Goal: Answer question/provide support

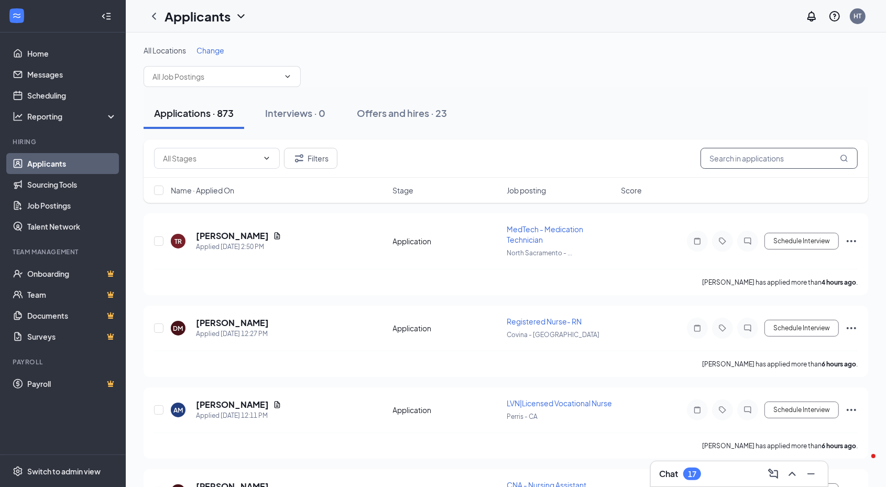
click at [791, 159] on input "text" at bounding box center [778, 158] width 157 height 21
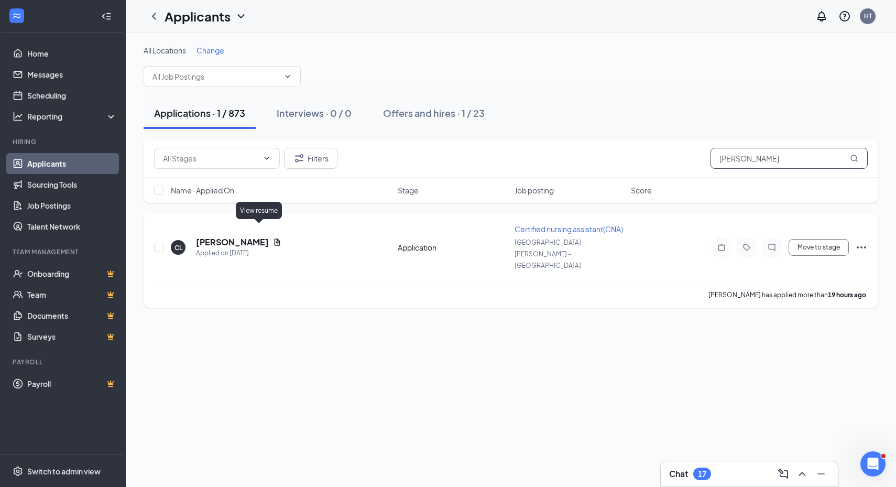
type input "[PERSON_NAME]"
click at [273, 238] on icon "Document" at bounding box center [277, 242] width 8 height 8
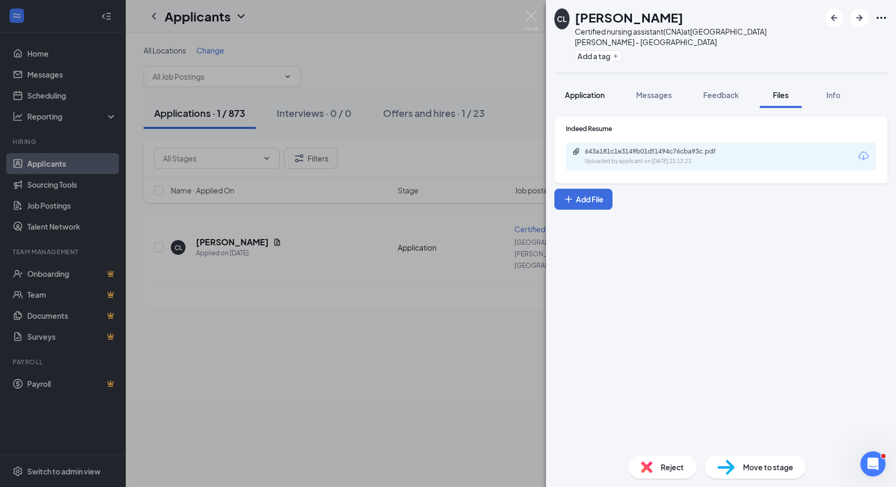
click at [592, 90] on button "Application" at bounding box center [584, 95] width 61 height 26
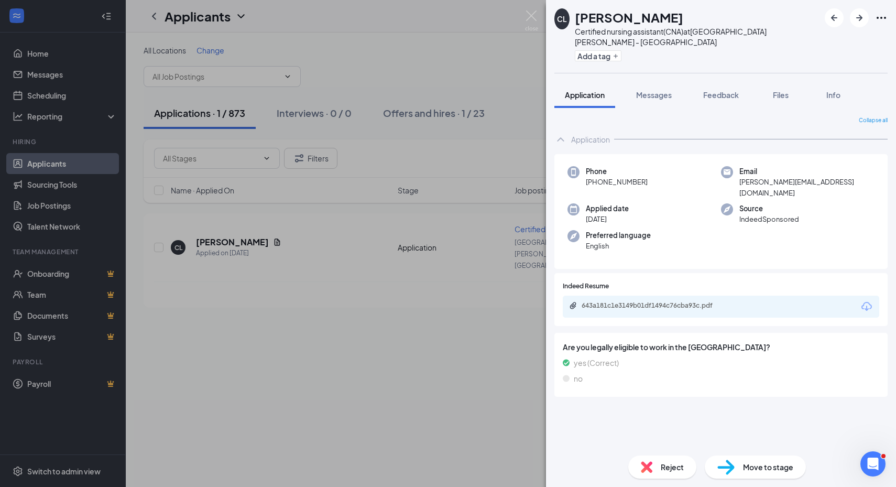
click at [771, 214] on span "IndeedSponsored" at bounding box center [769, 219] width 60 height 10
click at [869, 461] on icon "Open Intercom Messenger" at bounding box center [871, 462] width 17 height 17
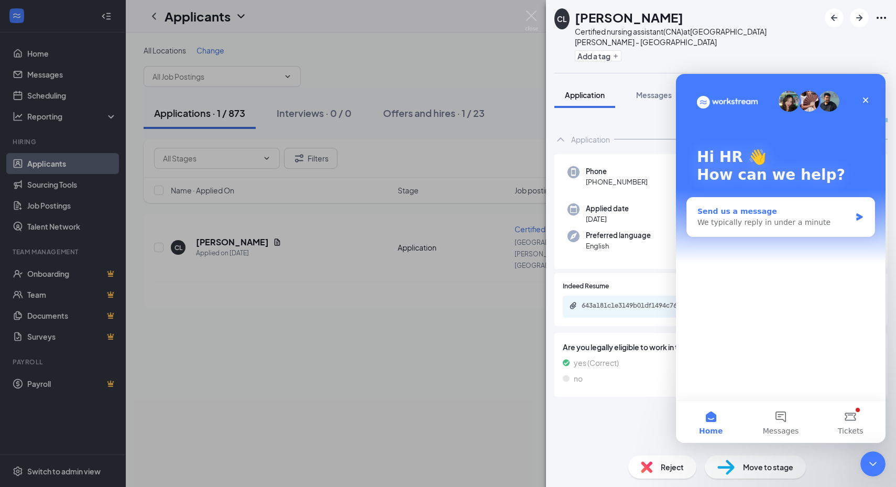
click at [740, 222] on div "We typically reply in under a minute" at bounding box center [773, 222] width 153 height 11
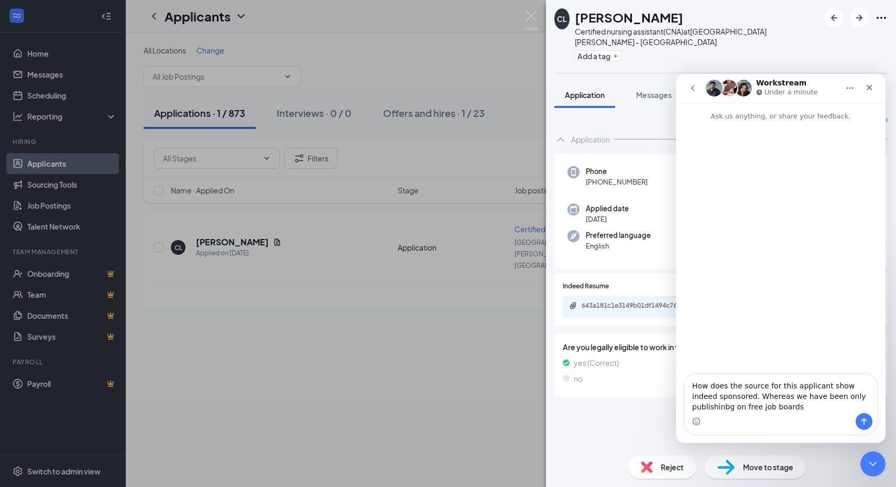
drag, startPoint x: 854, startPoint y: 402, endPoint x: 763, endPoint y: 409, distance: 91.4
click at [763, 409] on textarea "How does the source for this applicant show indeed sponsored. Whereas we have b…" at bounding box center [781, 393] width 192 height 39
type textarea "How does the source for this applicant show indeed sponsored. Whereas we have b…"
click at [766, 407] on textarea "How does the source for this applicant show indeed sponsored. Whereas we have b…" at bounding box center [781, 393] width 192 height 39
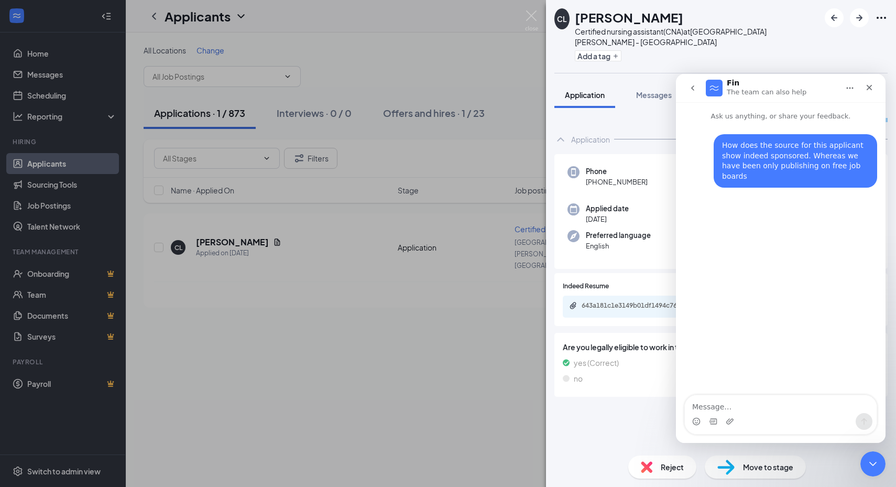
click at [626, 377] on div "Are you legally eligible to work in the [GEOGRAPHIC_DATA]? yes (Correct) no" at bounding box center [720, 364] width 333 height 69
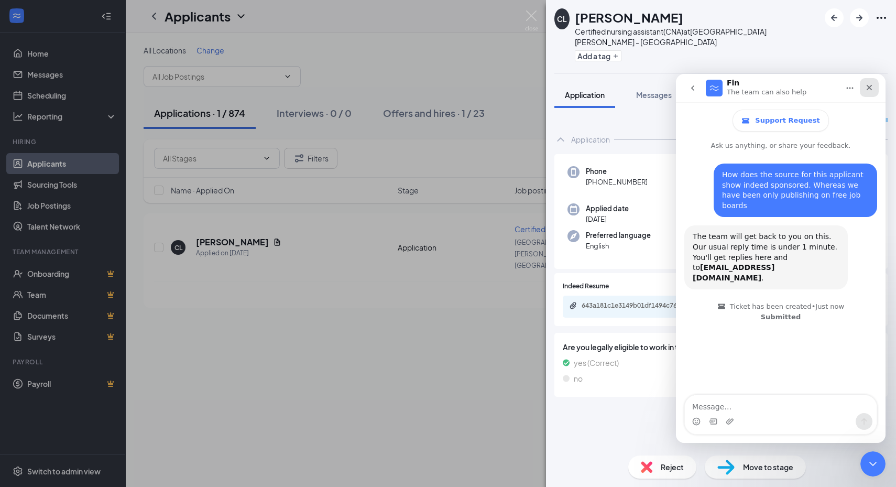
click at [868, 89] on icon "Close" at bounding box center [869, 87] width 8 height 8
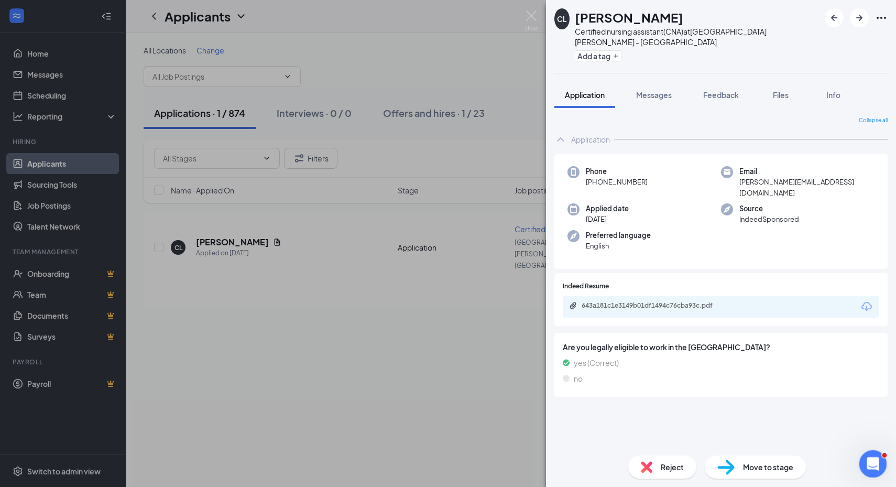
click at [865, 455] on div "Open Intercom Messenger" at bounding box center [871, 462] width 35 height 35
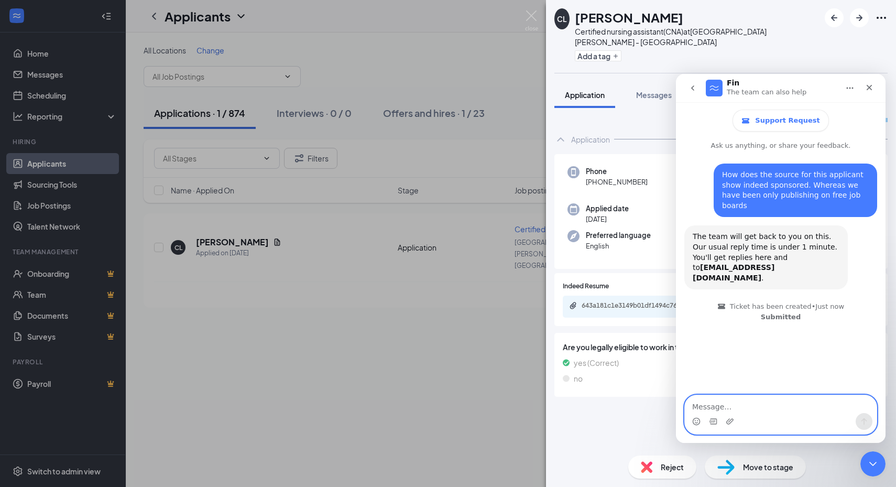
click at [749, 401] on textarea "Message…" at bounding box center [781, 404] width 192 height 18
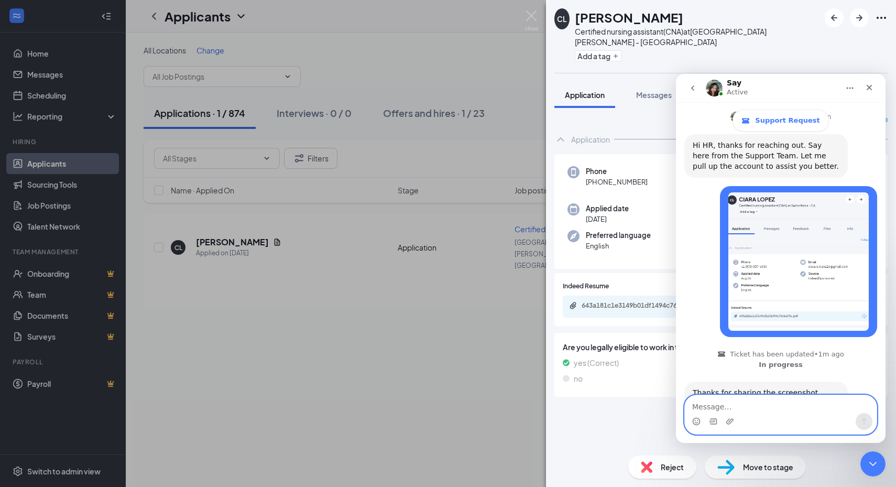
scroll to position [254, 0]
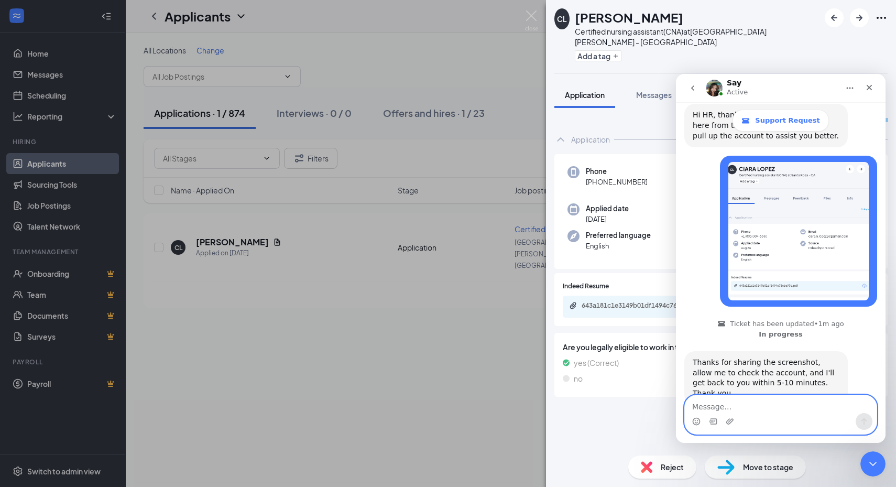
click at [780, 399] on textarea "Message…" at bounding box center [781, 404] width 192 height 18
type textarea "ok"
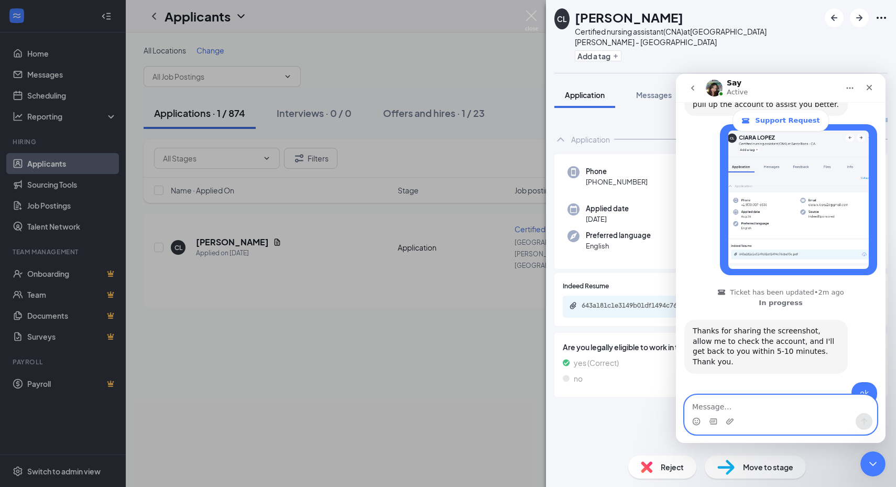
scroll to position [316, 0]
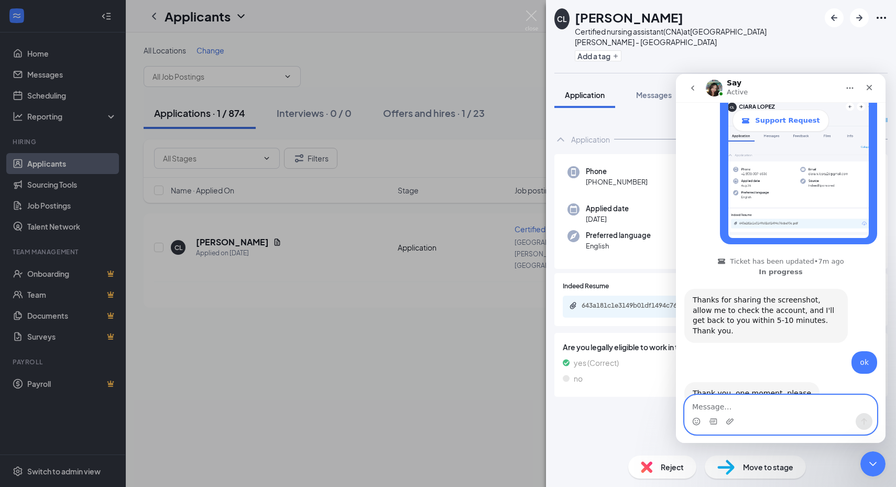
click at [731, 410] on textarea "Message…" at bounding box center [781, 404] width 192 height 18
click at [770, 402] on textarea "Message…" at bounding box center [781, 404] width 192 height 18
click at [823, 402] on textarea "Message…" at bounding box center [781, 404] width 192 height 18
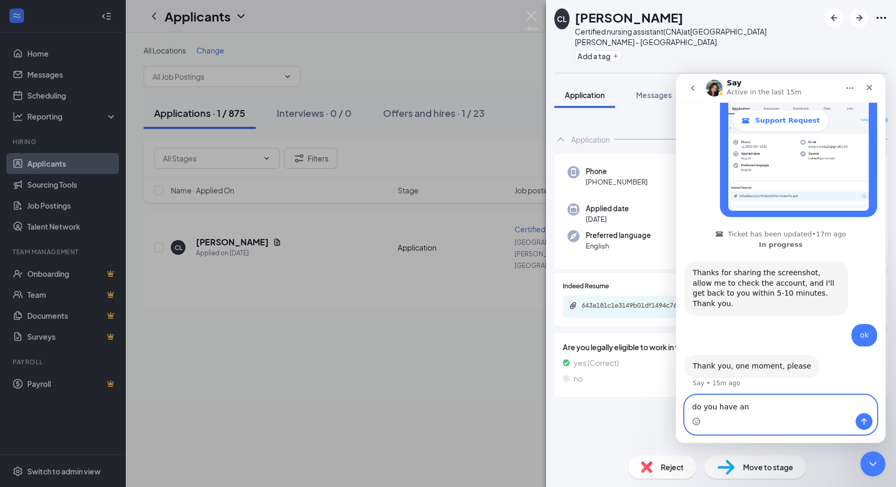
scroll to position [357, 0]
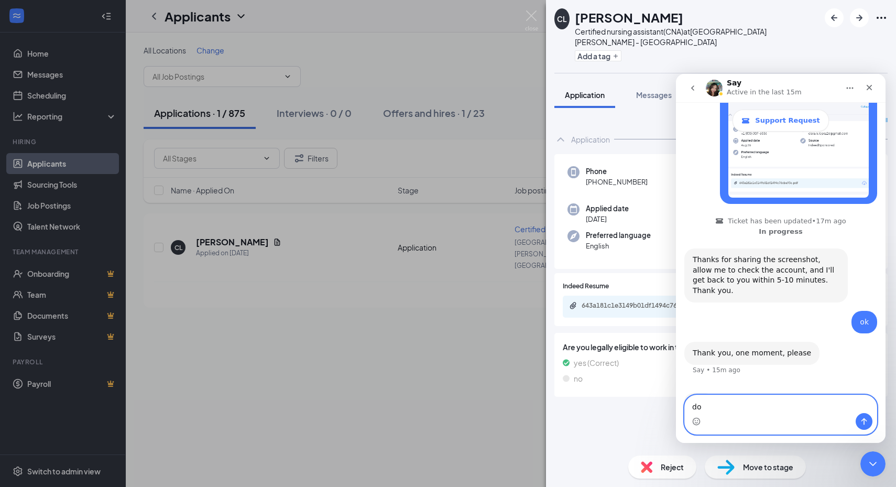
type textarea "d"
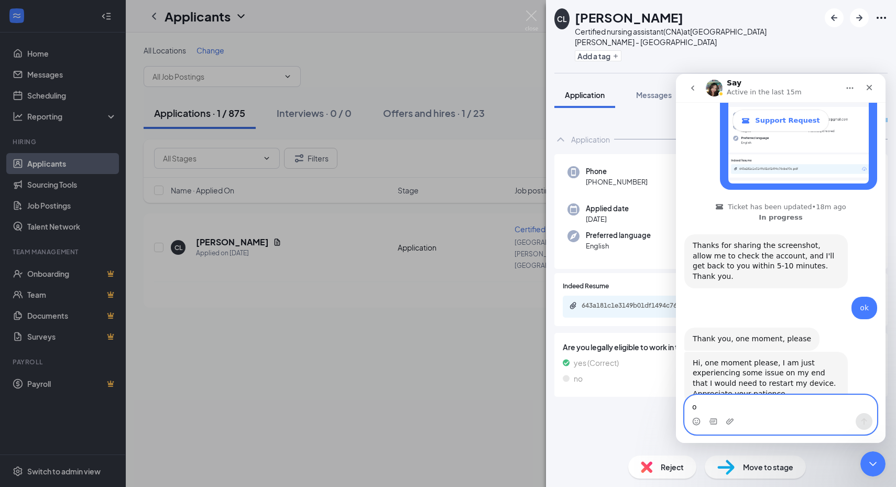
type textarea "ok"
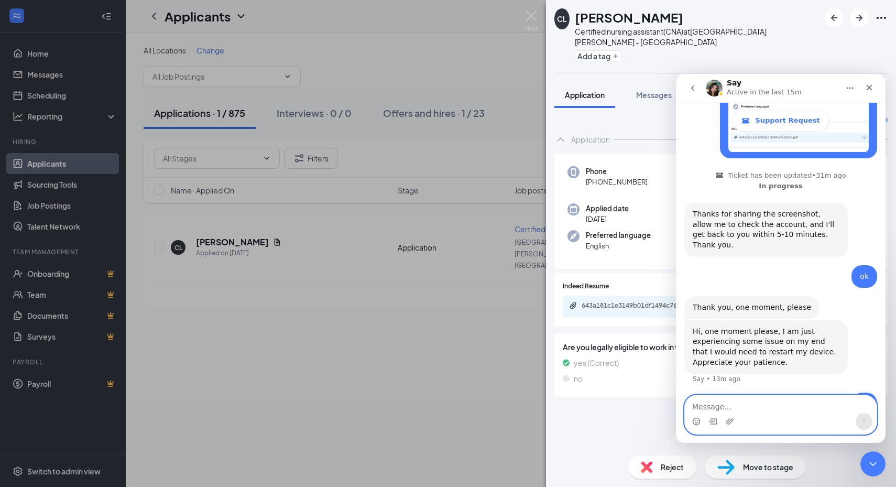
click at [745, 398] on textarea "Message…" at bounding box center [781, 404] width 192 height 18
type textarea "any update"
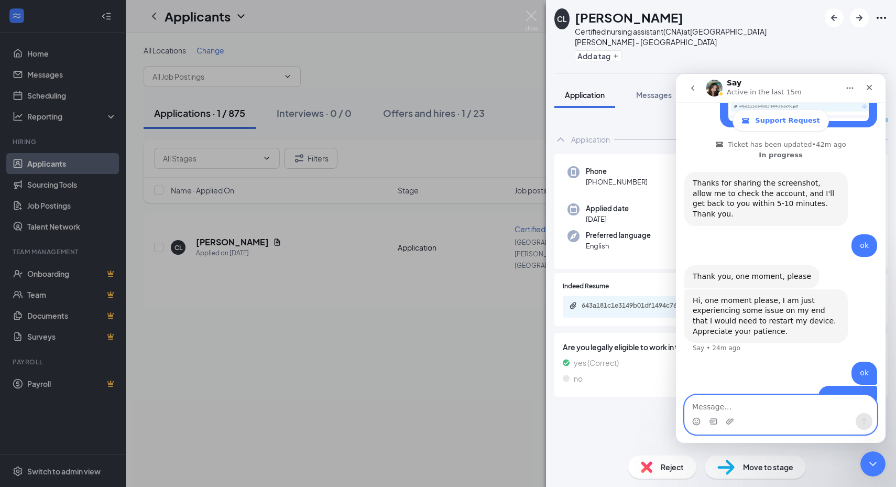
scroll to position [426, 0]
